Goal: Register for event/course

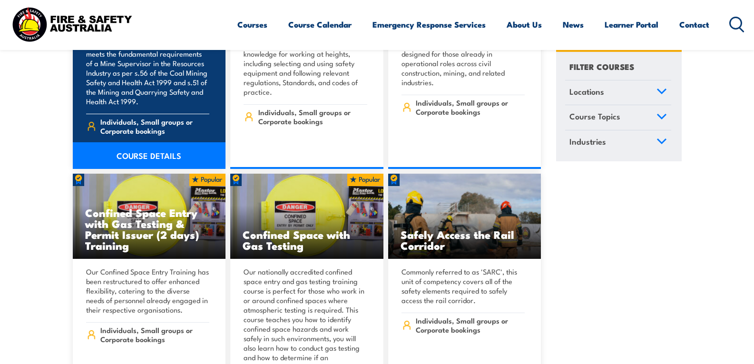
scroll to position [761, 0]
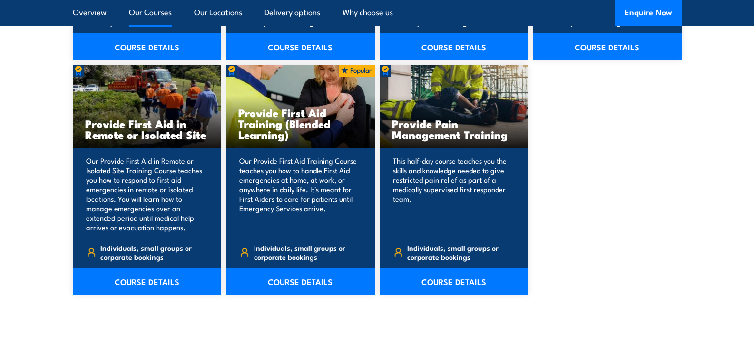
scroll to position [1467, 0]
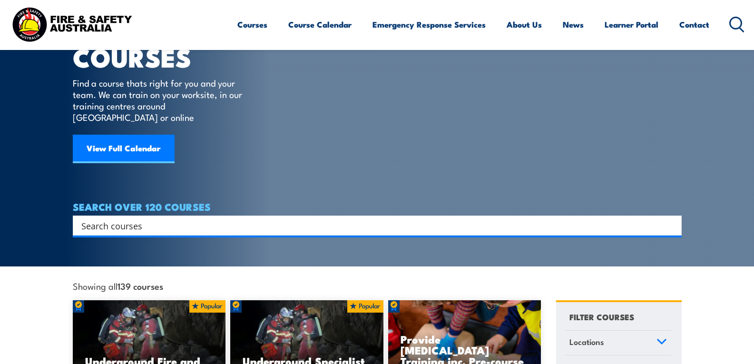
scroll to position [381, 0]
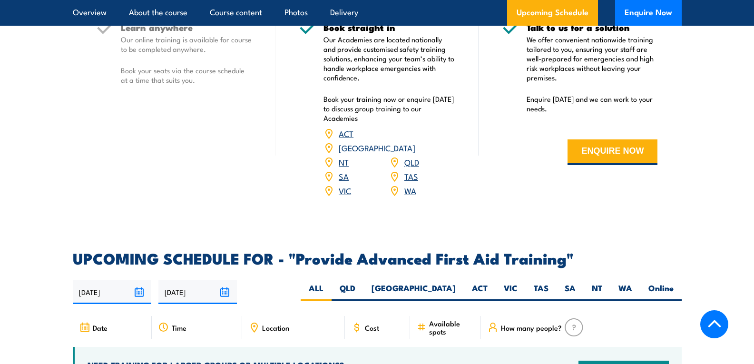
scroll to position [1428, 0]
